Goal: Information Seeking & Learning: Learn about a topic

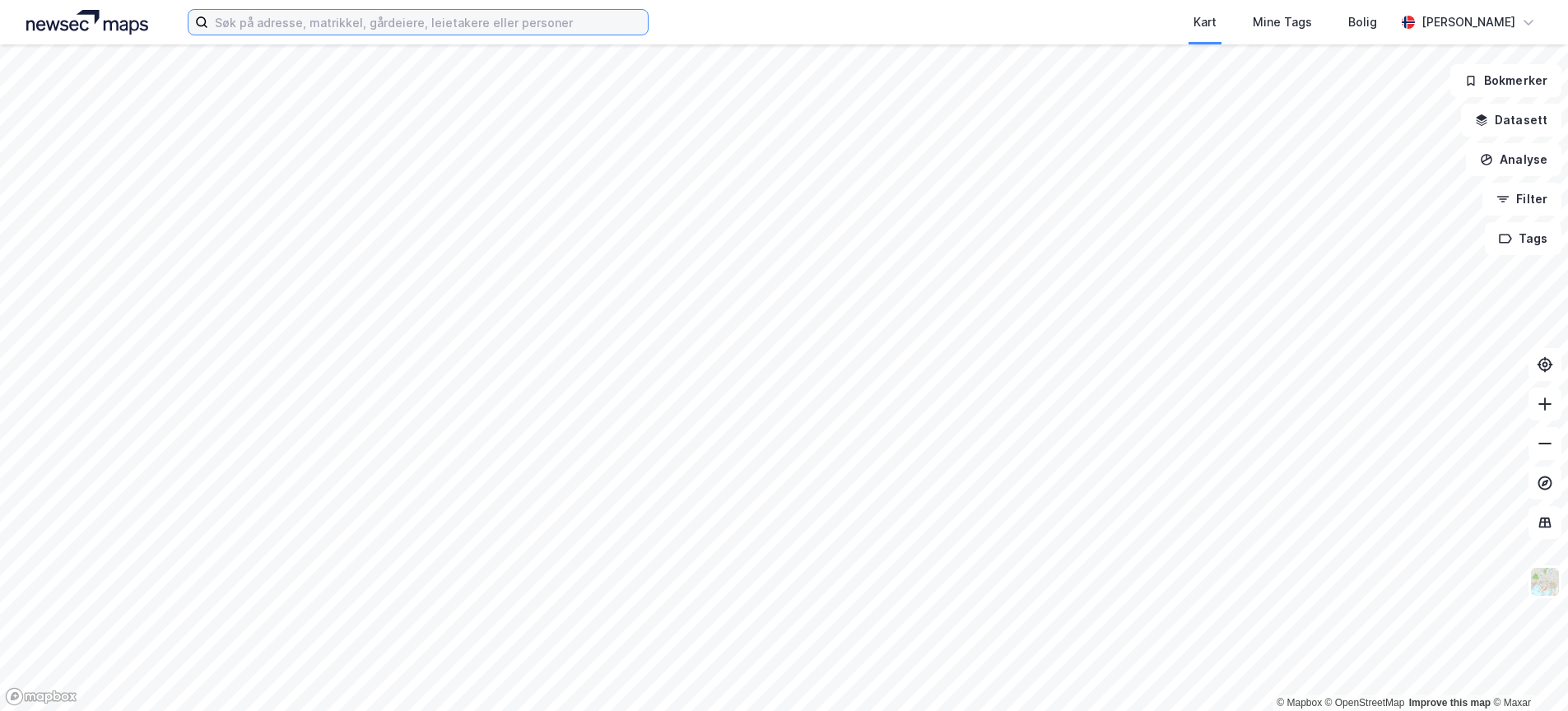
click at [394, 29] on input at bounding box center [428, 22] width 440 height 24
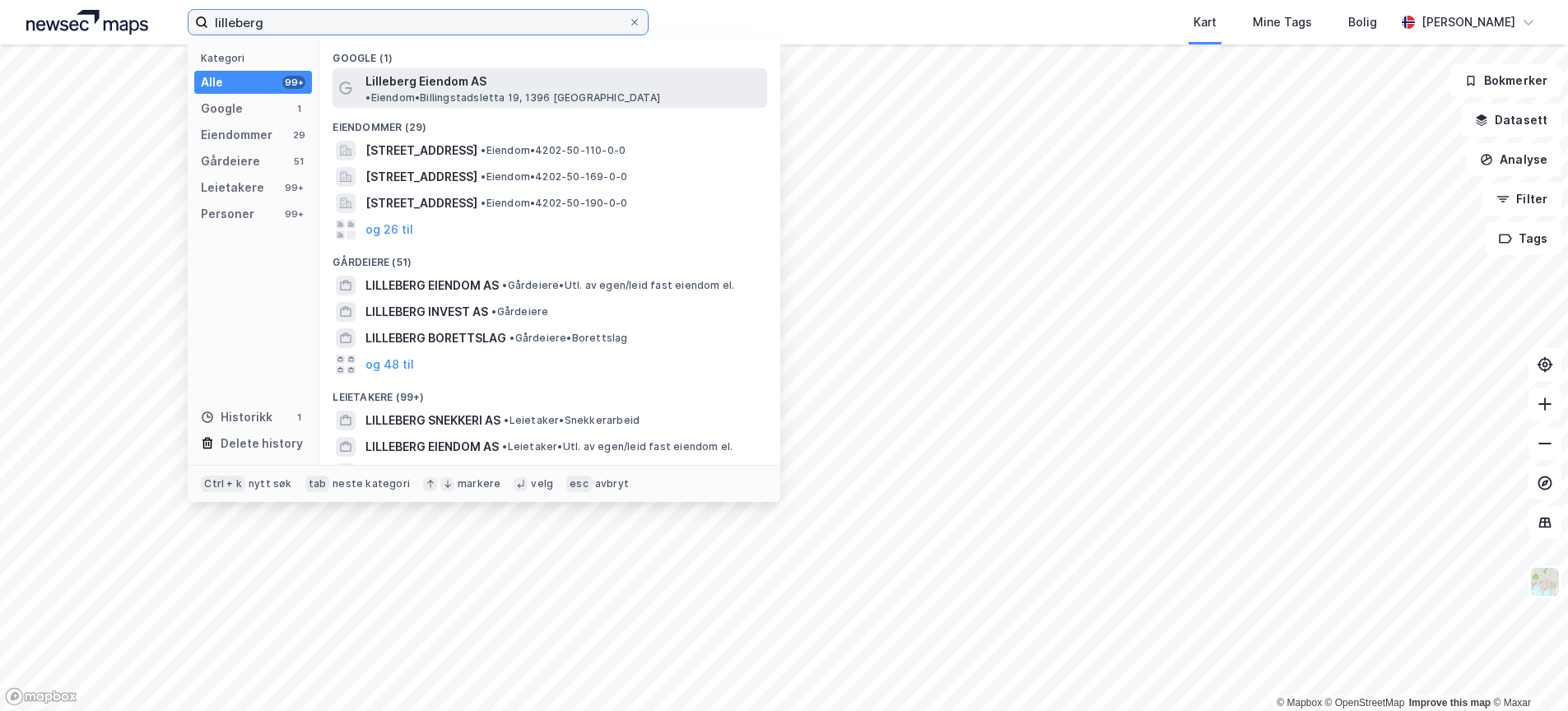
type input "lilleberg"
click at [383, 81] on span "Lilleberg Eiendom AS" at bounding box center [425, 82] width 121 height 20
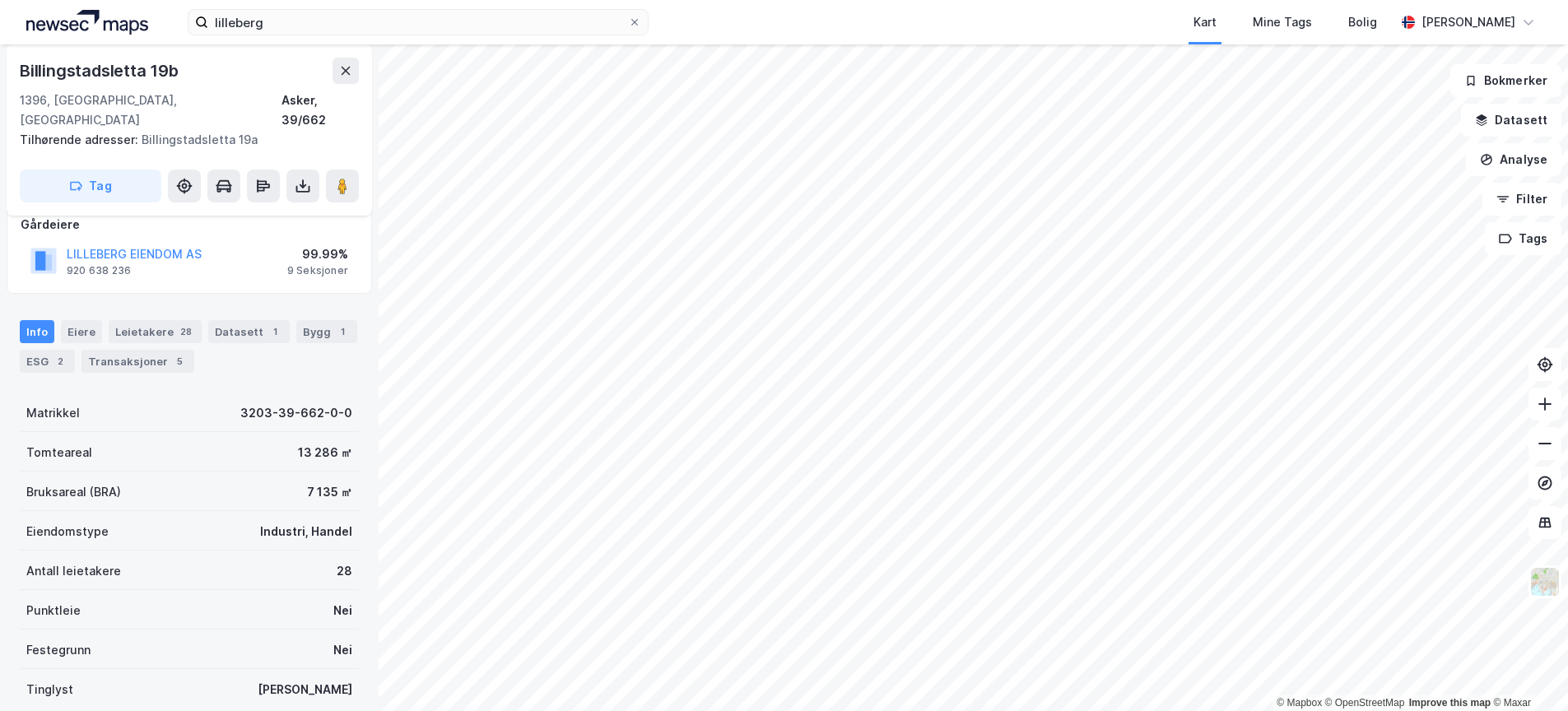
scroll to position [36, 0]
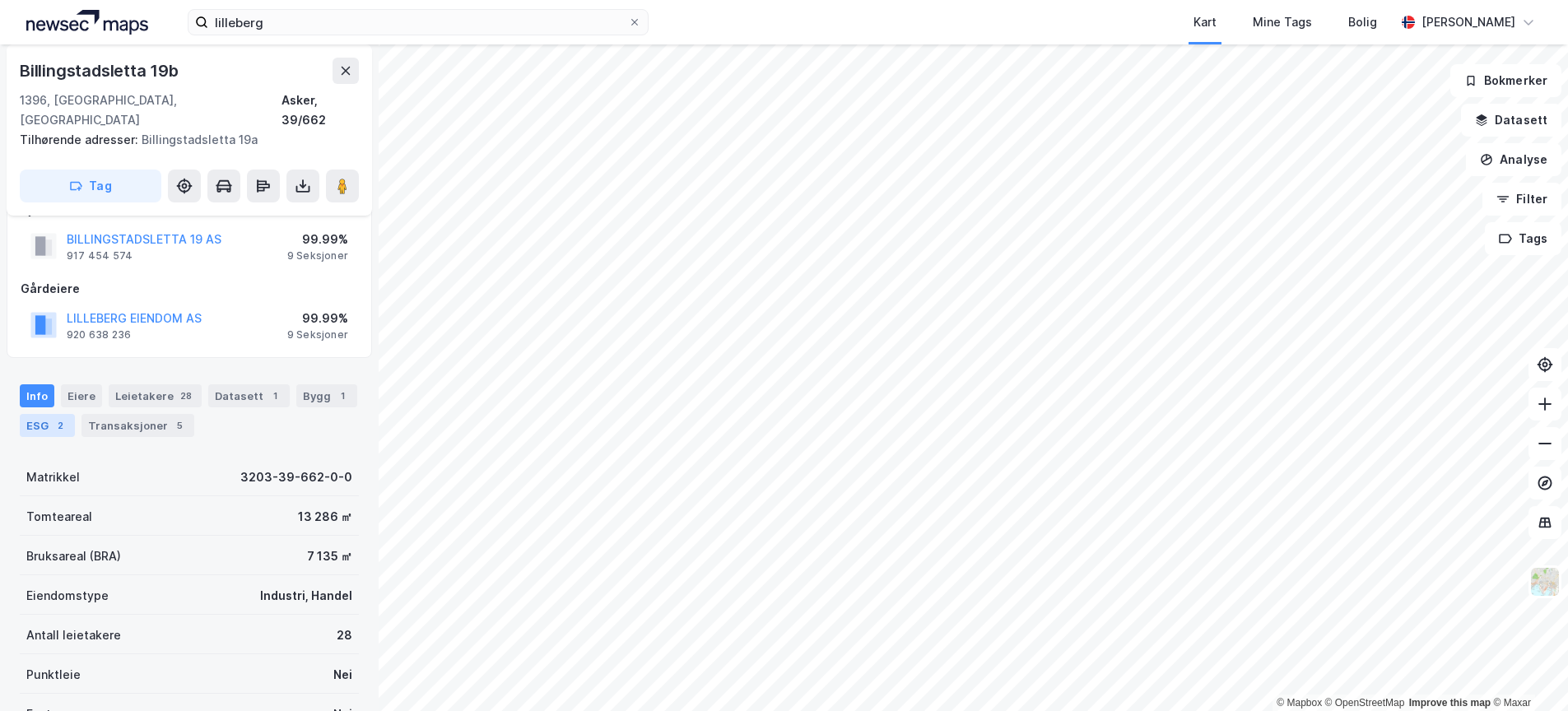
click at [75, 414] on div "ESG 2" at bounding box center [47, 425] width 55 height 23
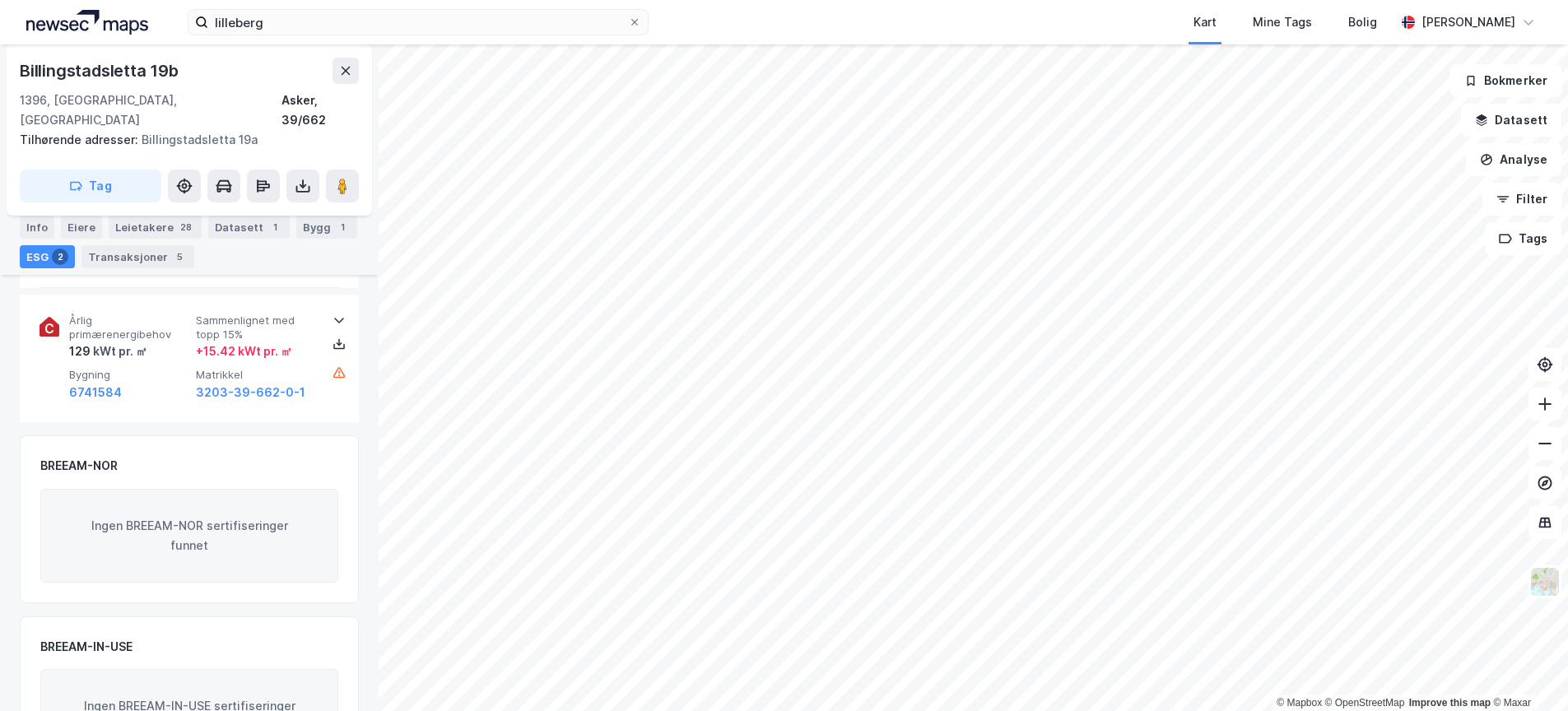
scroll to position [433, 0]
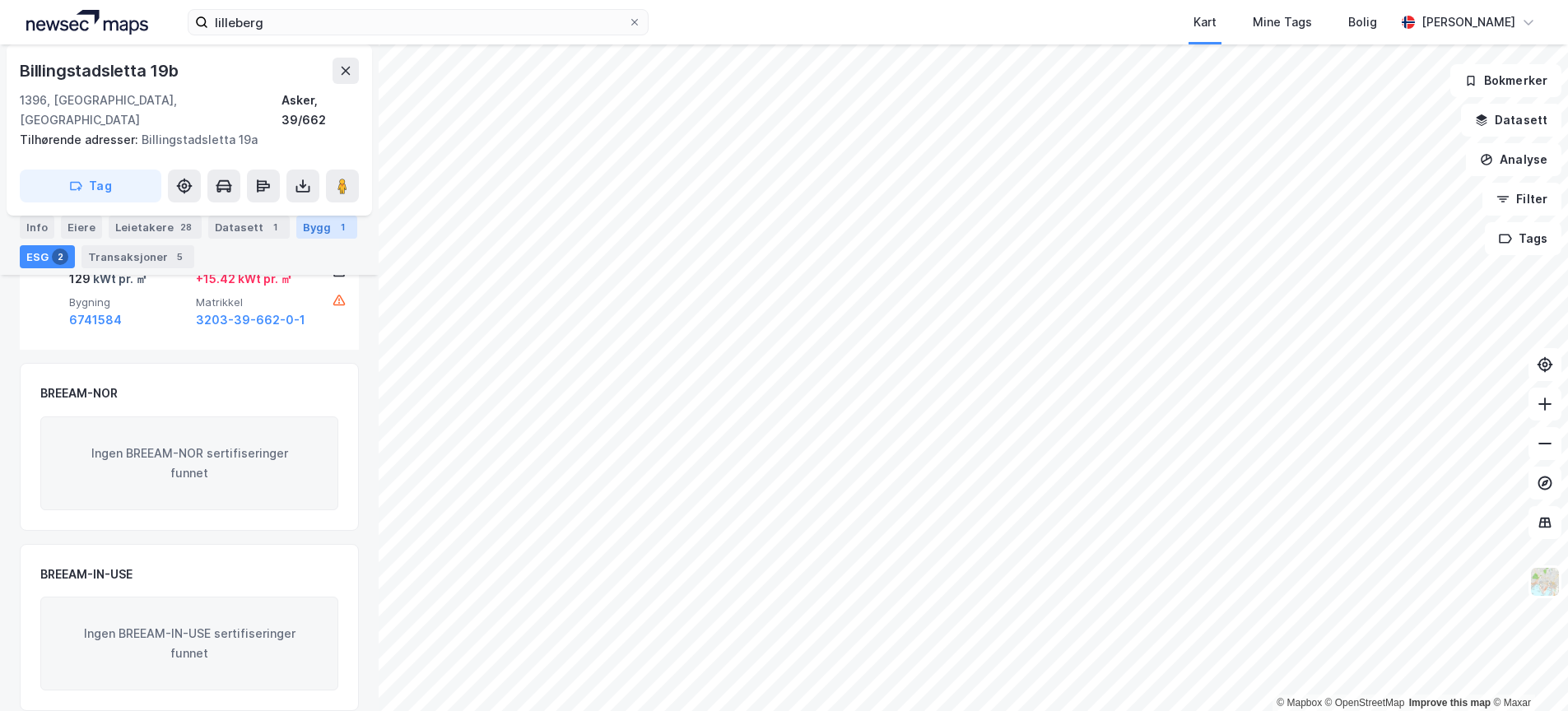
click at [297, 239] on div "Bygg 1" at bounding box center [326, 227] width 61 height 23
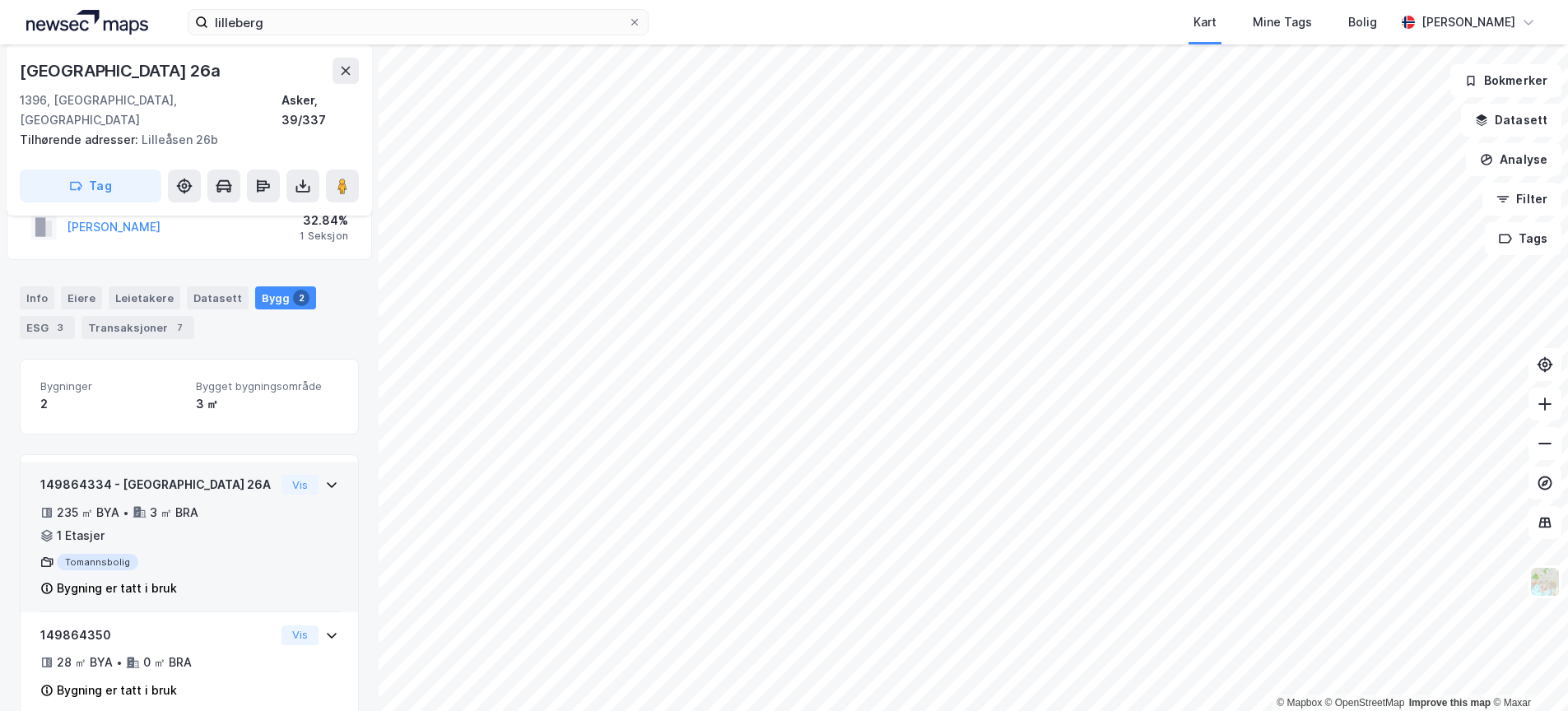
scroll to position [144, 0]
